Goal: Register for event/course

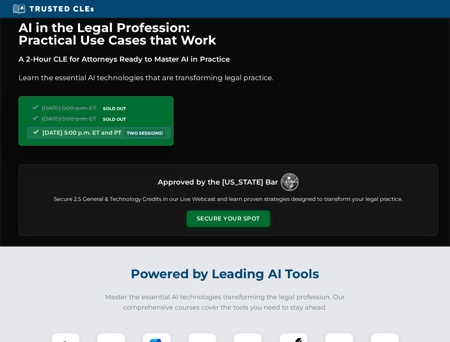
click at [228, 219] on button "Secure Your Spot" at bounding box center [228, 218] width 83 height 16
click at [66, 337] on img at bounding box center [65, 346] width 21 height 21
click at [111, 337] on div at bounding box center [111, 347] width 28 height 28
